Goal: Task Accomplishment & Management: Manage account settings

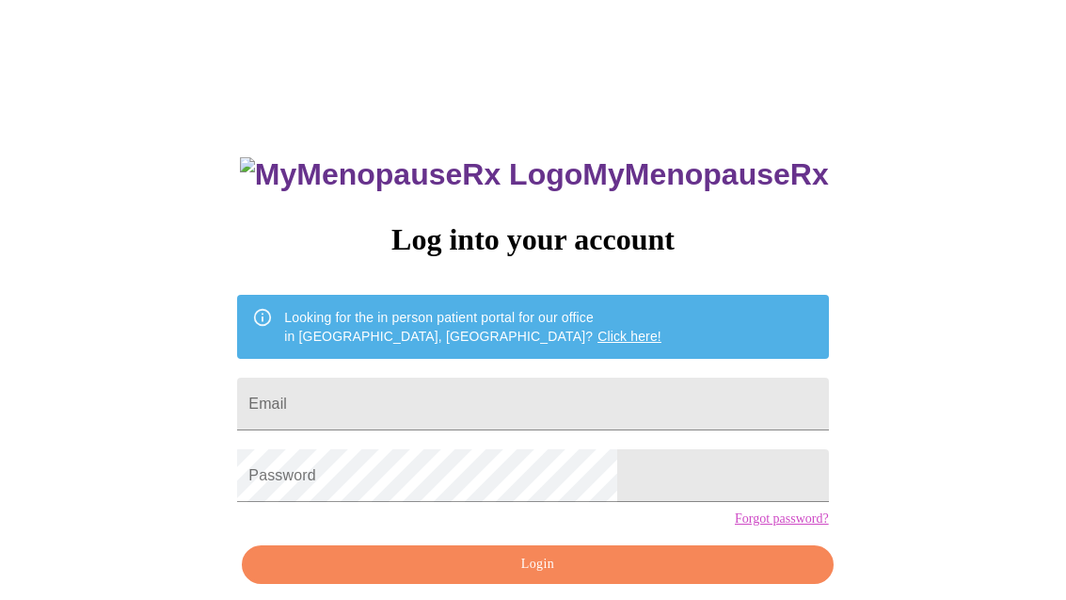
scroll to position [20, 0]
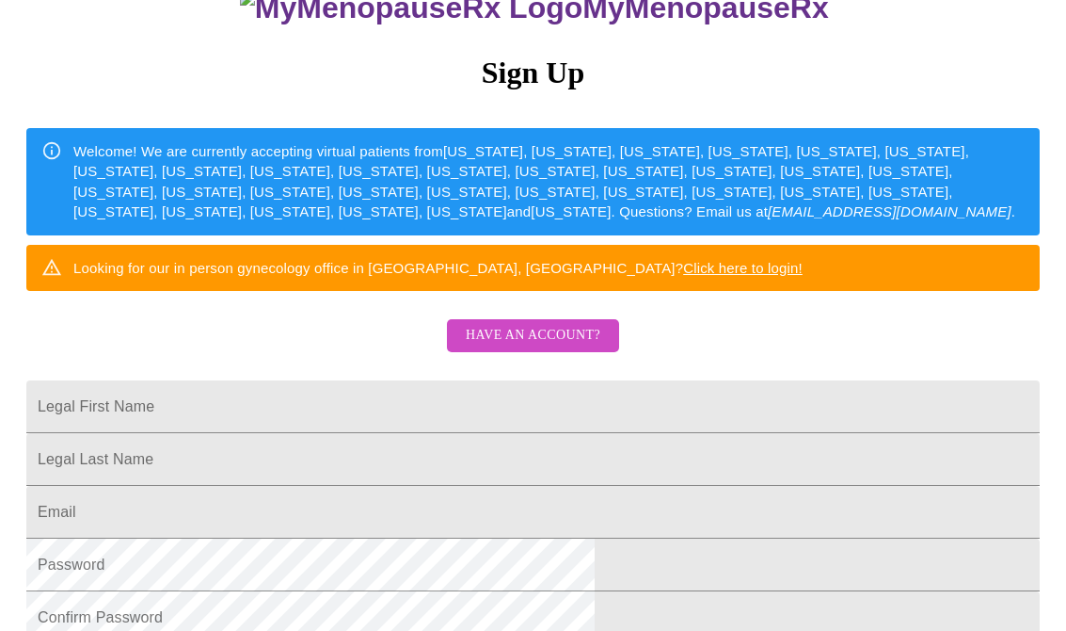
click at [512, 347] on span "Have an account?" at bounding box center [533, 336] width 135 height 24
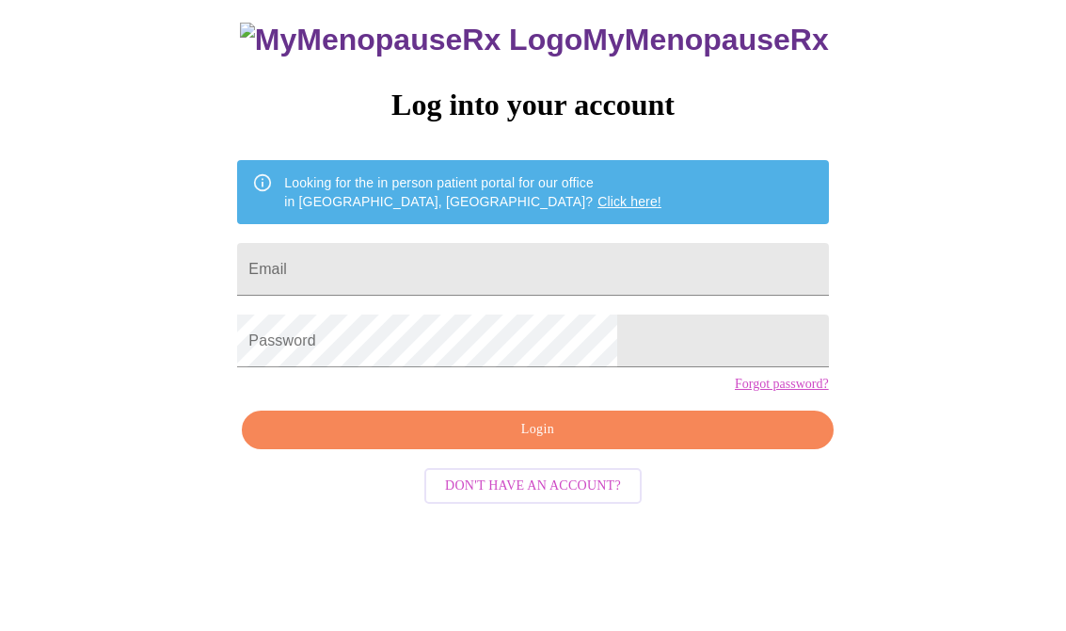
scroll to position [32, 0]
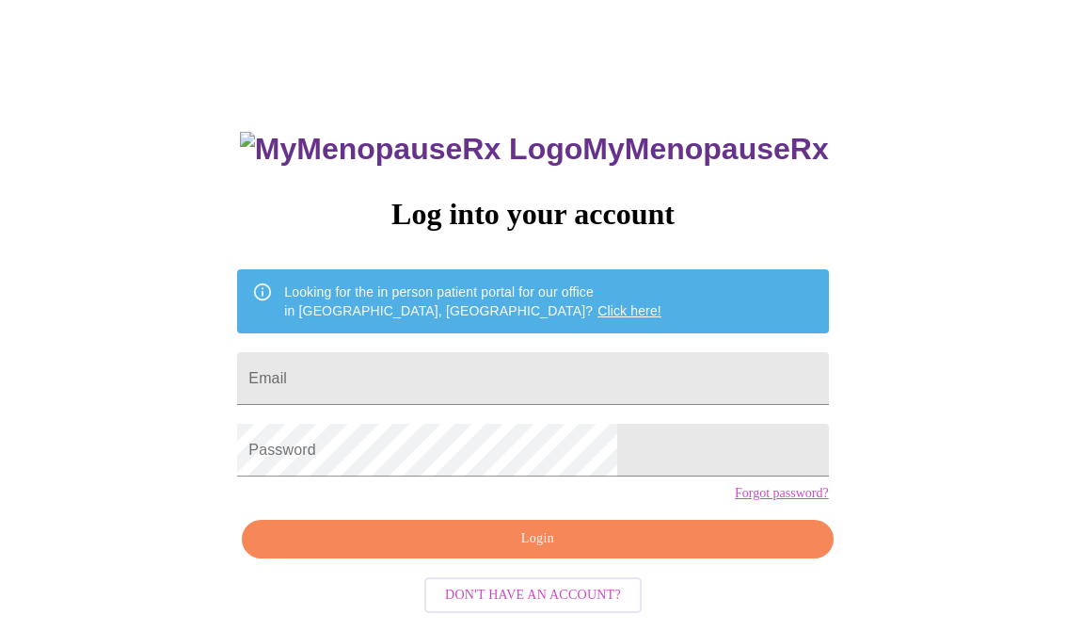
click at [398, 374] on input "Email" at bounding box center [532, 378] width 591 height 53
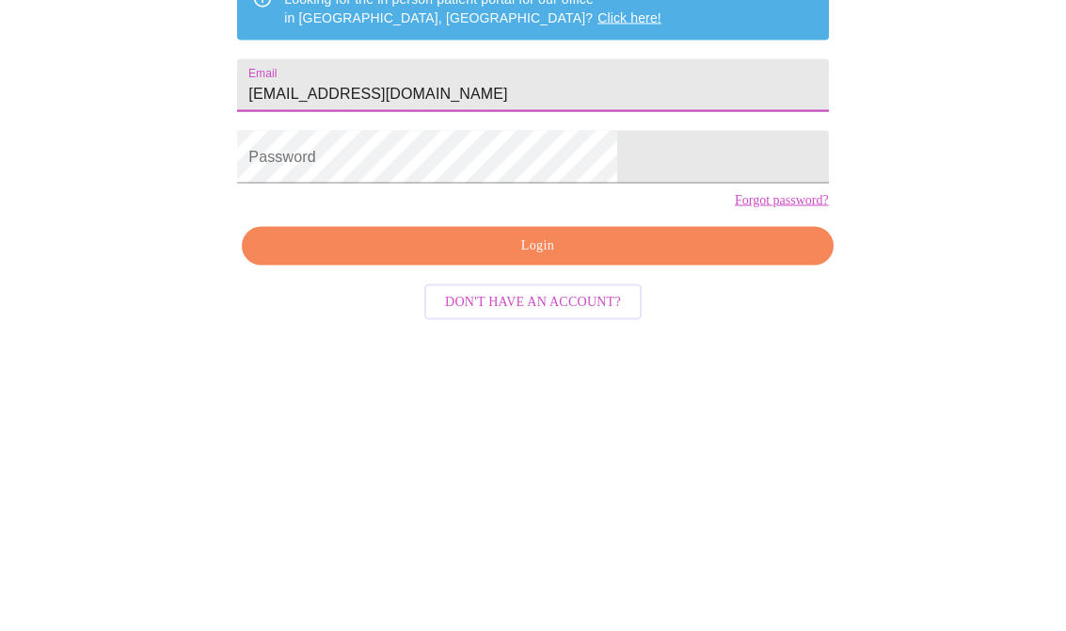
type input "Jjdrerup@yahoo.com"
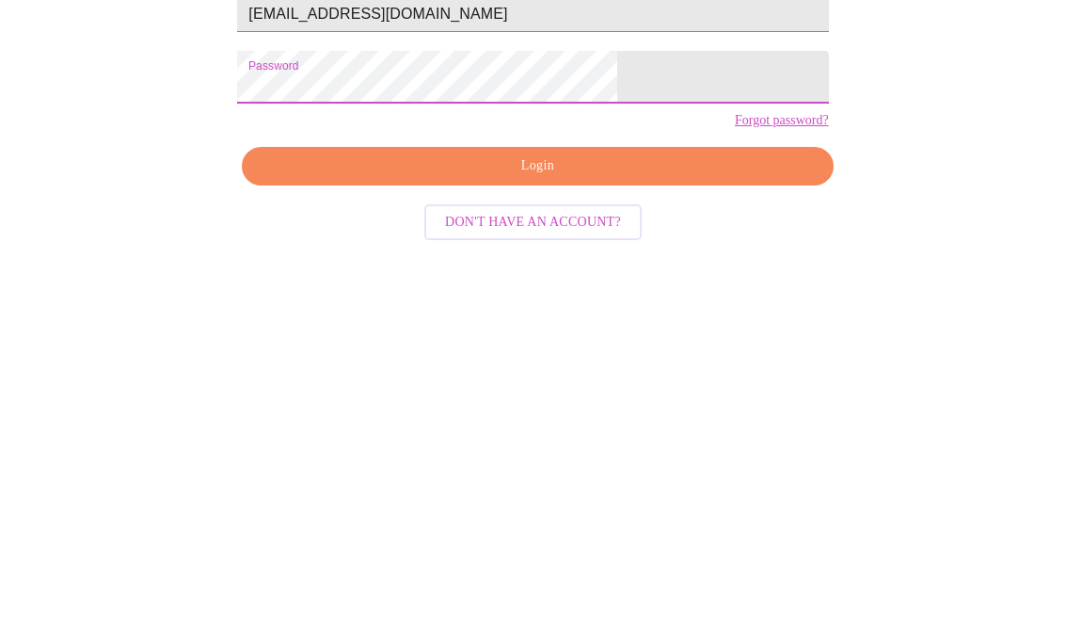
scroll to position [61, 0]
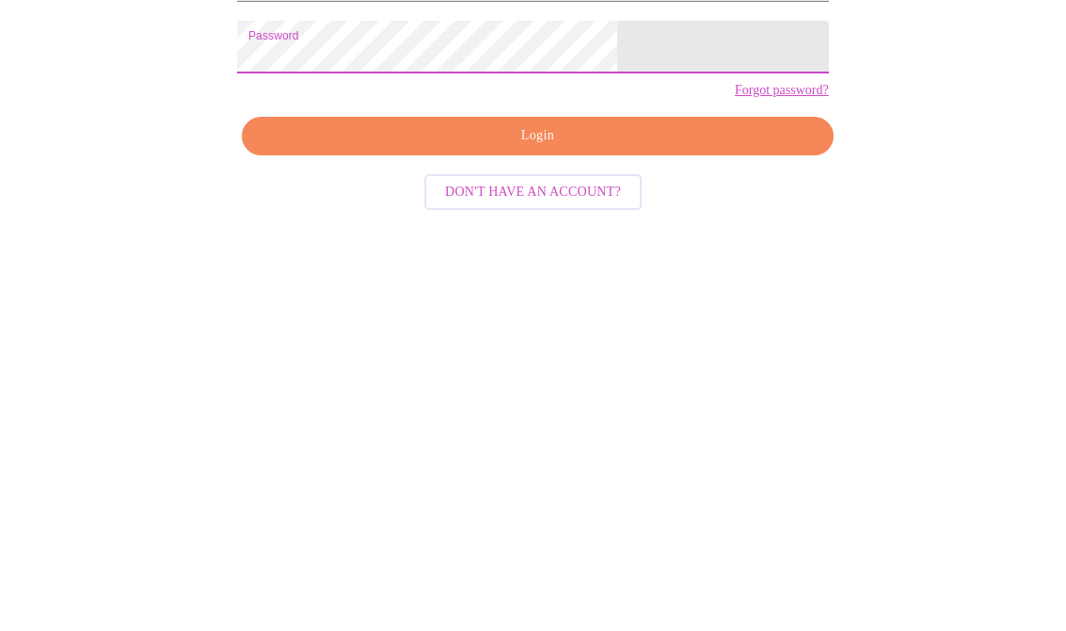
click at [539, 498] on span "Login" at bounding box center [538, 510] width 548 height 24
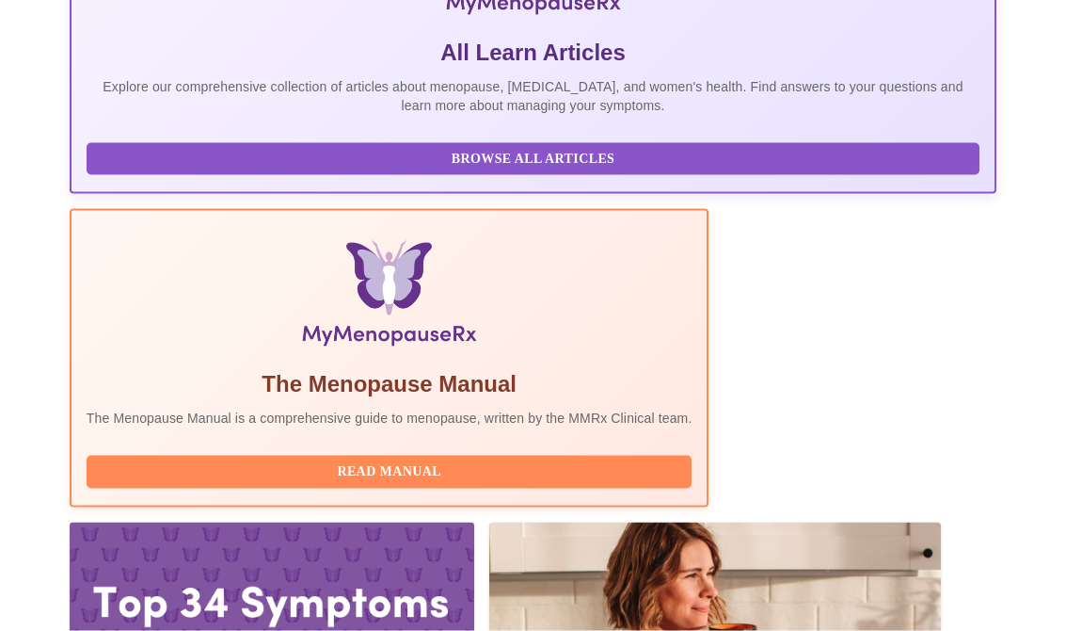
scroll to position [497, 0]
